Goal: Task Accomplishment & Management: Manage account settings

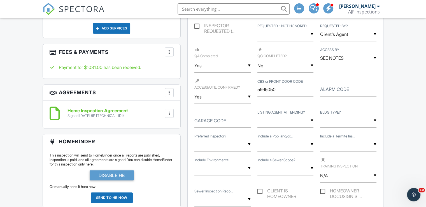
scroll to position [495, 0]
